Goal: Communication & Community: Answer question/provide support

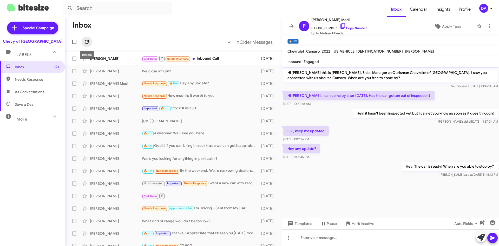
click at [90, 45] on button at bounding box center [87, 42] width 10 height 10
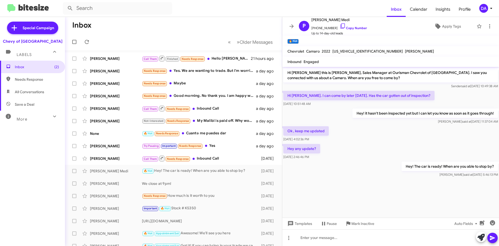
click at [37, 155] on div "Inbox (2) Needs Response All Conversations Save a Deal More Important 🔥 Hot App…" at bounding box center [32, 134] width 65 height 147
click at [87, 41] on icon at bounding box center [87, 42] width 6 height 6
click at [88, 43] on icon at bounding box center [87, 42] width 4 height 4
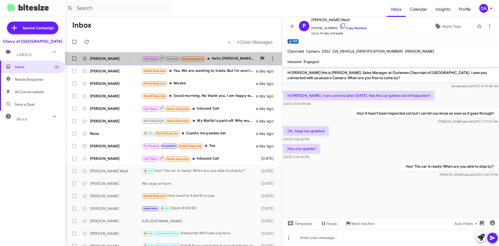
click at [196, 54] on div "[PERSON_NAME] Call Them Finished Needs Response Hello [PERSON_NAME]. [PERSON_NA…" at bounding box center [173, 58] width 209 height 10
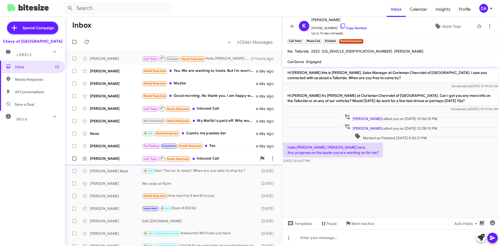
click at [220, 159] on div "Call Them Needs Response Inbound Call" at bounding box center [199, 158] width 115 height 6
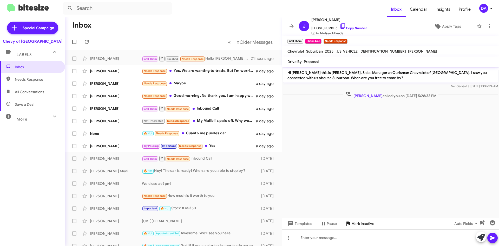
click at [359, 224] on span "Mark Inactive" at bounding box center [362, 223] width 23 height 9
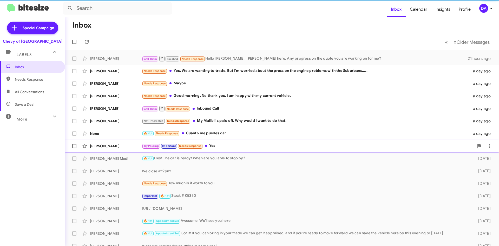
click at [227, 147] on div "Try Pausing Important Needs Response Yes" at bounding box center [308, 146] width 332 height 6
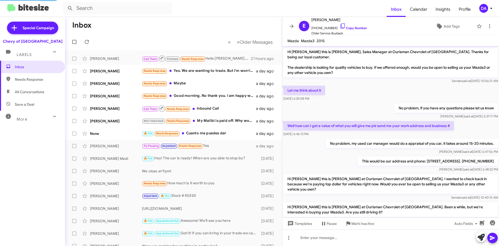
scroll to position [107, 0]
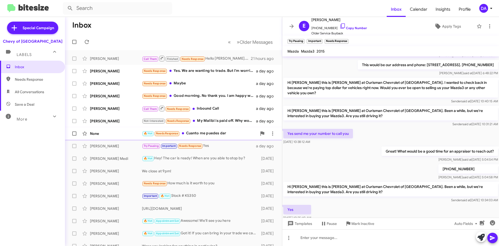
click at [201, 134] on div "🔥 Hot Needs Response Cuanto me puedes dar" at bounding box center [199, 133] width 115 height 6
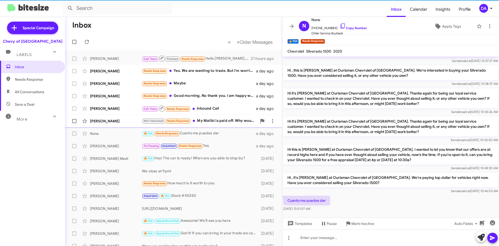
click at [209, 120] on div "Not-Interested Needs Response My Malibi is paid off. Why would i want to do tha…" at bounding box center [199, 121] width 115 height 6
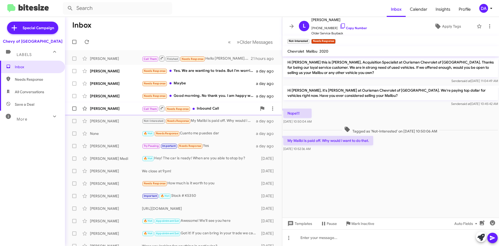
click at [216, 106] on div "Call Them Needs Response Inbound Call" at bounding box center [199, 108] width 115 height 6
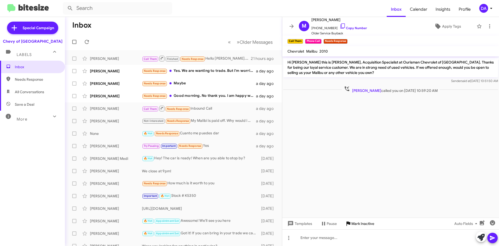
click at [363, 221] on span "Mark Inactive" at bounding box center [362, 223] width 23 height 9
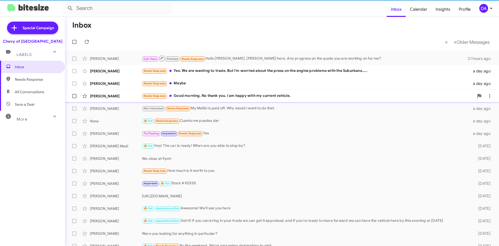
click at [208, 101] on div "[PERSON_NAME] Needs Response Good morning. No thank you. I am happy with my cur…" at bounding box center [282, 96] width 426 height 10
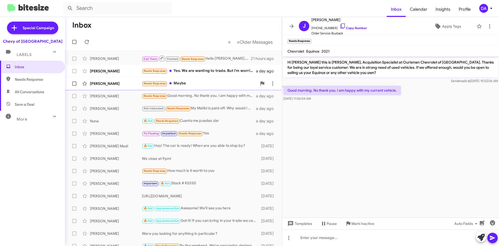
click at [211, 82] on div "Needs Response Maybe" at bounding box center [199, 83] width 115 height 6
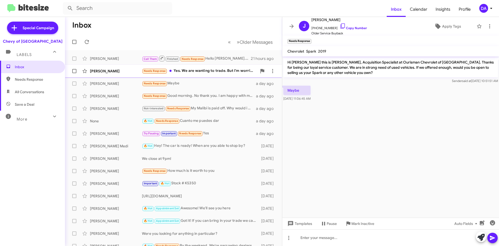
click at [221, 70] on div "Needs Response Yes. We are wanting to trade. But I'm worried about the press on…" at bounding box center [199, 71] width 115 height 6
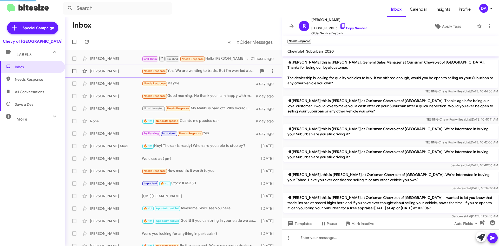
scroll to position [53, 0]
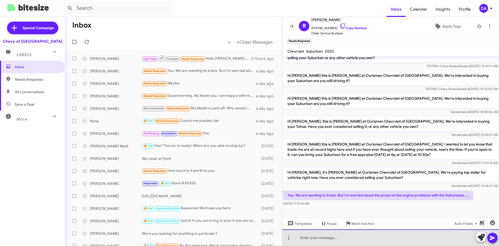
click at [394, 233] on div at bounding box center [390, 237] width 217 height 17
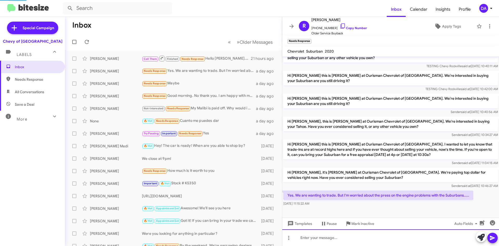
scroll to position [0, 0]
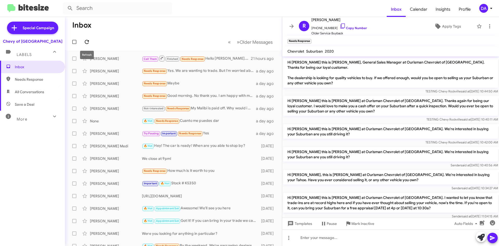
click at [89, 45] on icon at bounding box center [87, 42] width 6 height 6
click at [86, 42] on icon at bounding box center [87, 42] width 6 height 6
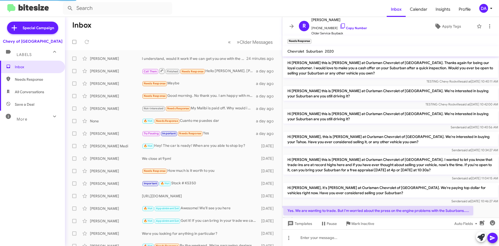
scroll to position [72, 0]
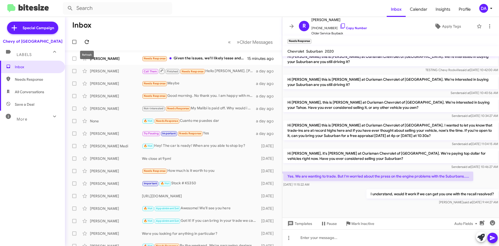
click at [87, 40] on icon at bounding box center [87, 42] width 6 height 6
click at [198, 71] on span "Needs Response" at bounding box center [193, 71] width 22 height 3
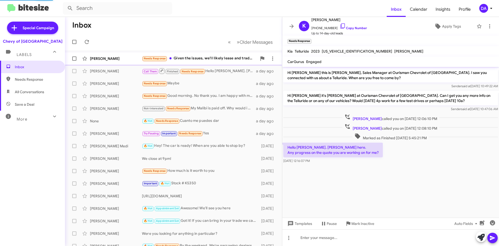
click at [210, 58] on div "Needs Response Given the issues, we'll likely lease and trade in our Tahoe" at bounding box center [199, 58] width 115 height 6
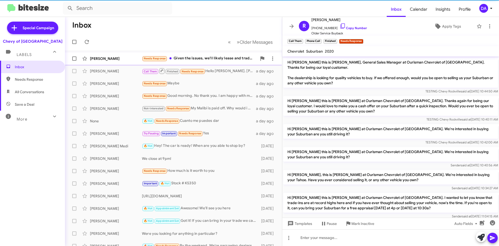
scroll to position [134, 0]
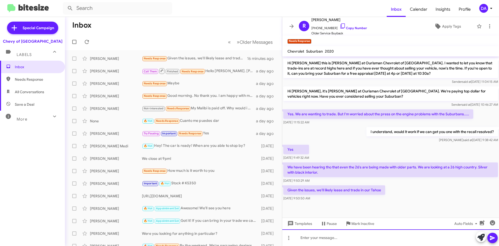
click at [303, 236] on div at bounding box center [390, 237] width 217 height 17
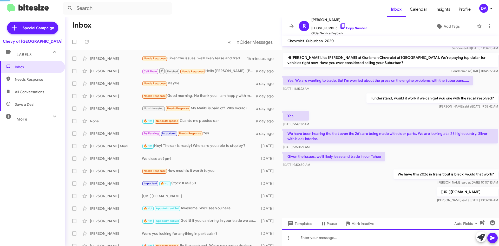
scroll to position [167, 0]
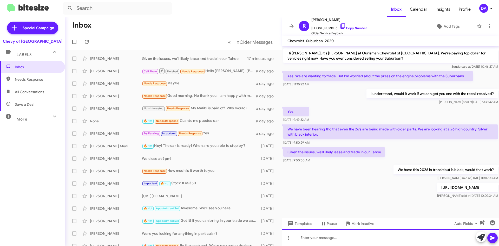
drag, startPoint x: 327, startPoint y: 243, endPoint x: 334, endPoint y: 241, distance: 7.3
click at [330, 243] on div at bounding box center [390, 237] width 217 height 17
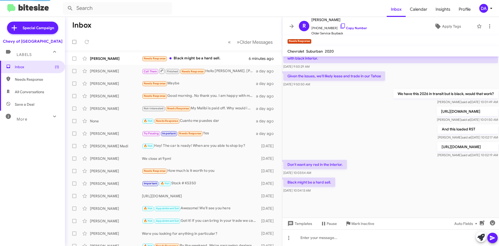
scroll to position [0, 0]
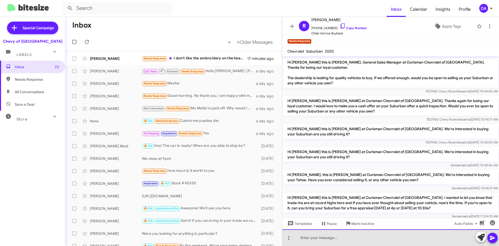
click at [400, 238] on div at bounding box center [390, 237] width 217 height 17
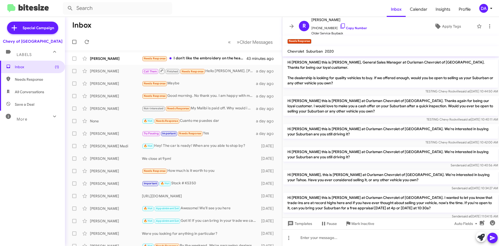
click at [45, 135] on div "Inbox (1) Needs Response All Conversations Save a Deal More Important 🔥 Hot App…" at bounding box center [32, 134] width 65 height 147
click at [211, 62] on div "[PERSON_NAME] Needs Response I don't like the embroidery on the headrest an hou…" at bounding box center [173, 58] width 209 height 10
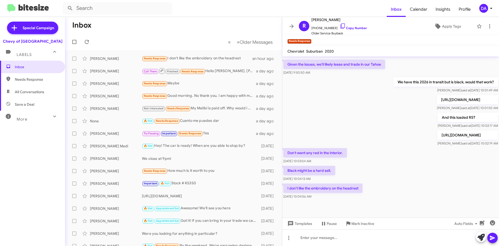
scroll to position [278, 0]
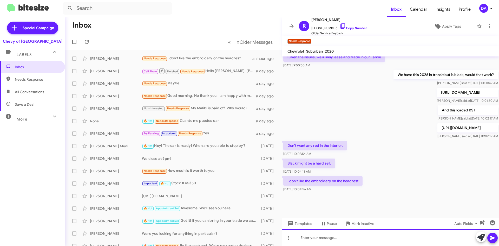
click at [333, 232] on div at bounding box center [390, 237] width 217 height 17
click at [349, 234] on div at bounding box center [390, 237] width 217 height 17
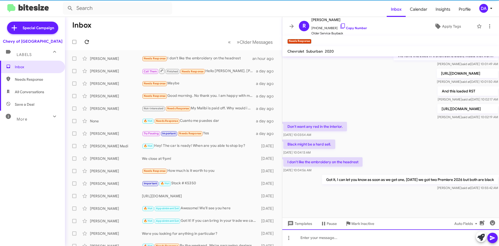
scroll to position [297, 0]
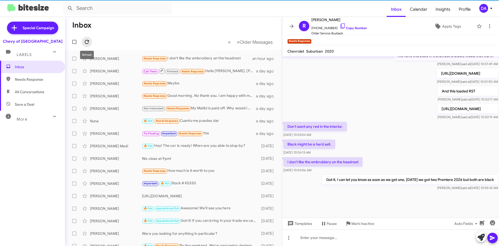
click at [85, 39] on icon at bounding box center [87, 42] width 6 height 6
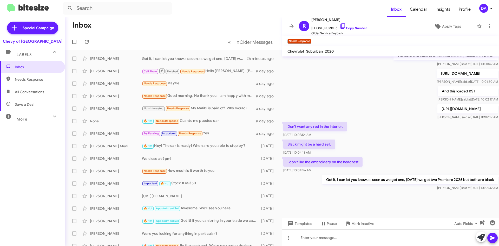
click at [4, 137] on div "Inbox Needs Response All Conversations Save a Deal More Important 🔥 Hot Appoint…" at bounding box center [32, 134] width 65 height 147
click at [4, 142] on div "Inbox Needs Response All Conversations Save a Deal More Important 🔥 Hot Appoint…" at bounding box center [32, 134] width 65 height 147
